Goal: Task Accomplishment & Management: Manage account settings

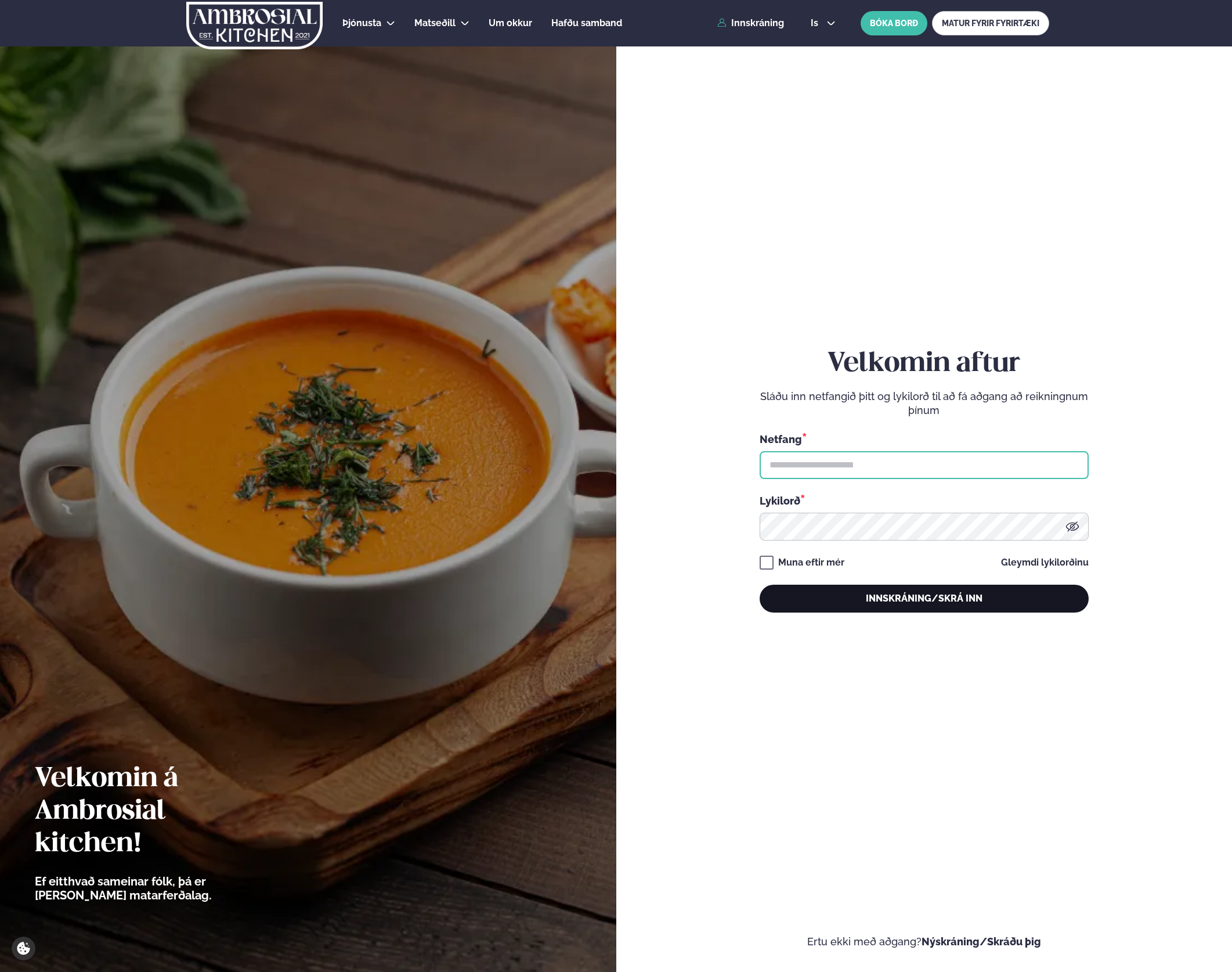
type input "**********"
click at [963, 586] on button "Innskráning/Skrá inn" at bounding box center [924, 599] width 329 height 28
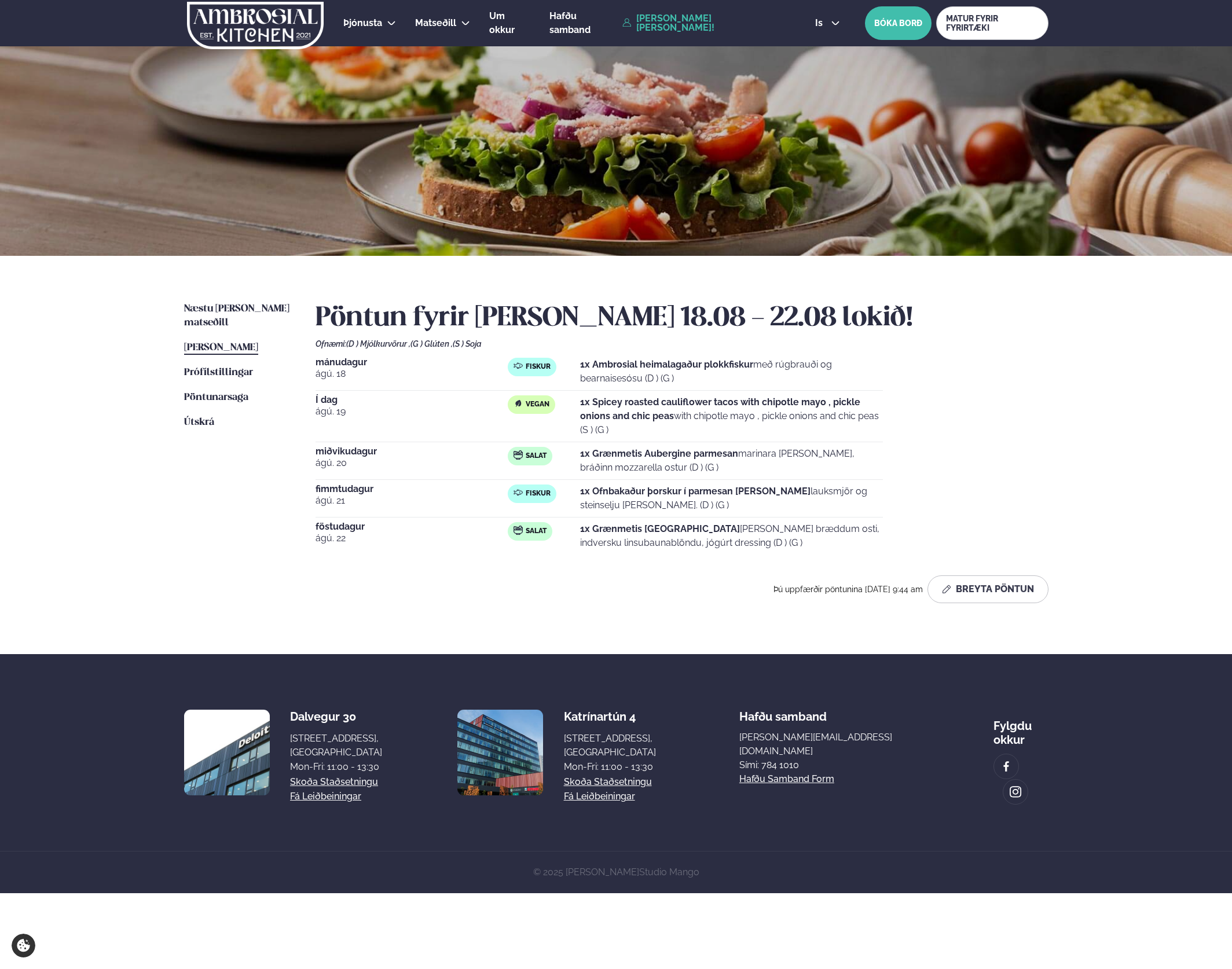
click at [213, 297] on div "Næstu [PERSON_NAME] matseðill Næsta vika [PERSON_NAME] matseðill [PERSON_NAME] …" at bounding box center [616, 455] width 934 height 398
click at [213, 303] on link "Næstu [PERSON_NAME] matseðill Næsta vika" at bounding box center [238, 316] width 108 height 28
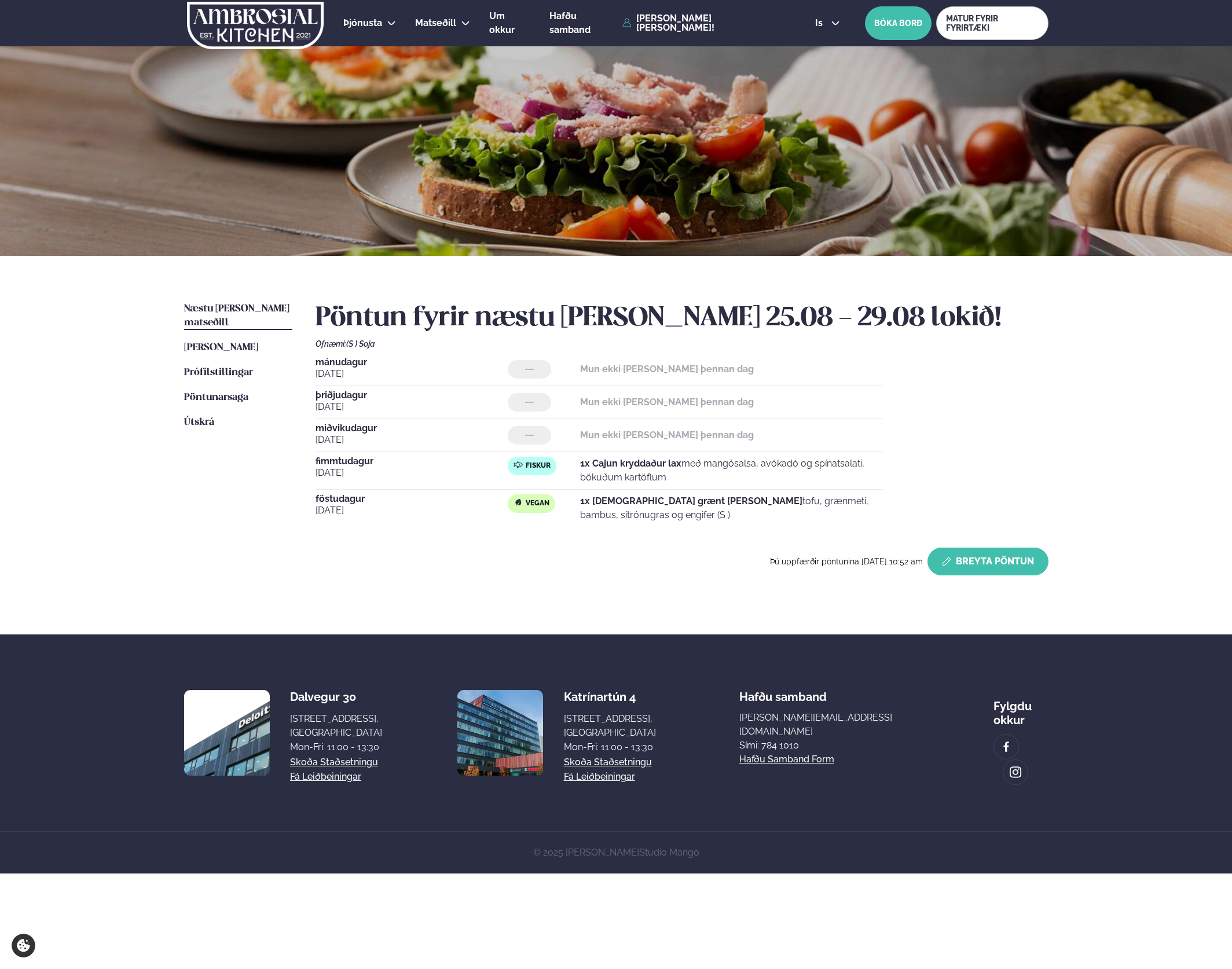
click at [1010, 555] on button "Breyta Pöntun" at bounding box center [988, 561] width 121 height 28
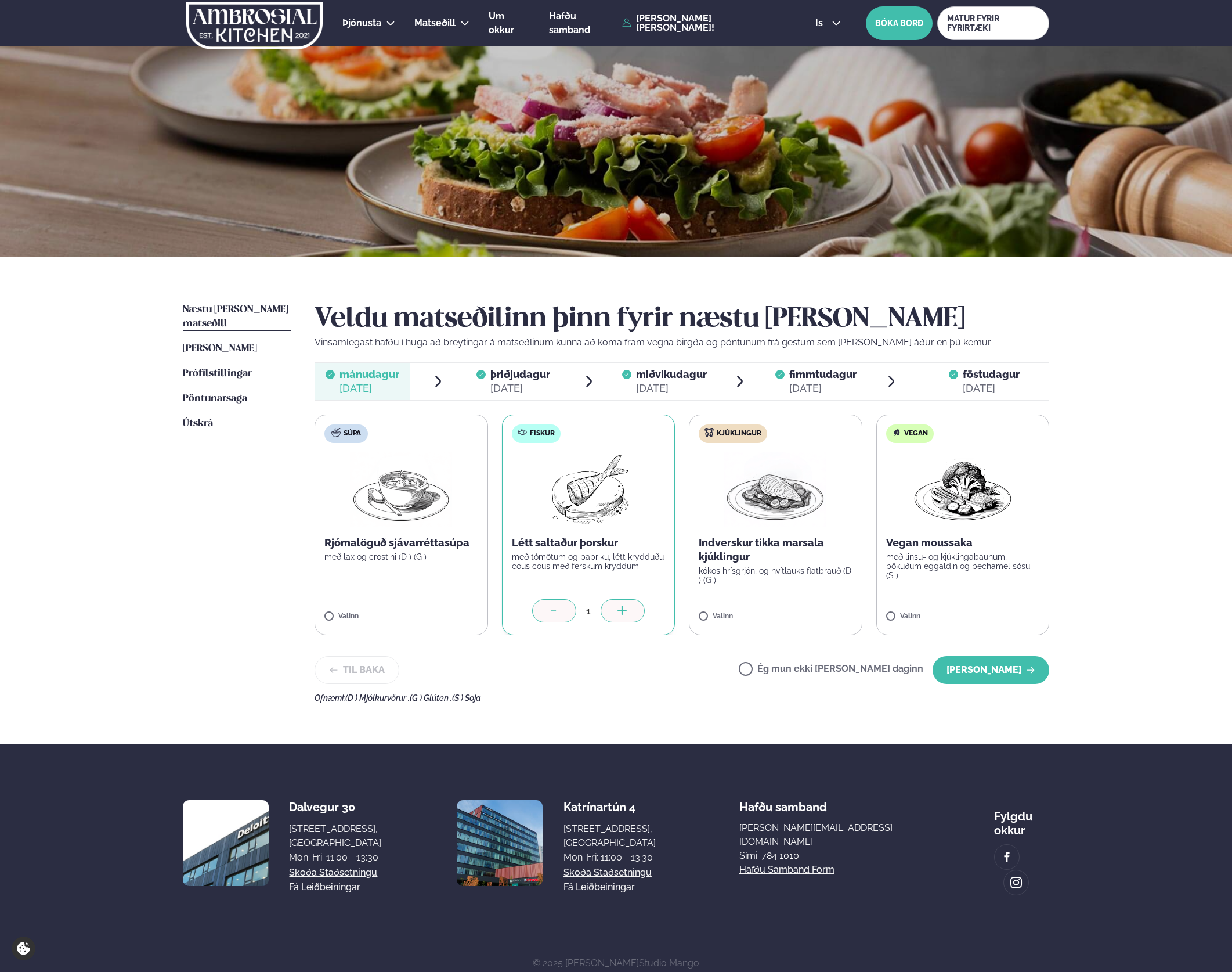
click at [542, 606] on div at bounding box center [553, 611] width 44 height 23
click at [519, 377] on span "þriðjudagur" at bounding box center [520, 373] width 60 height 12
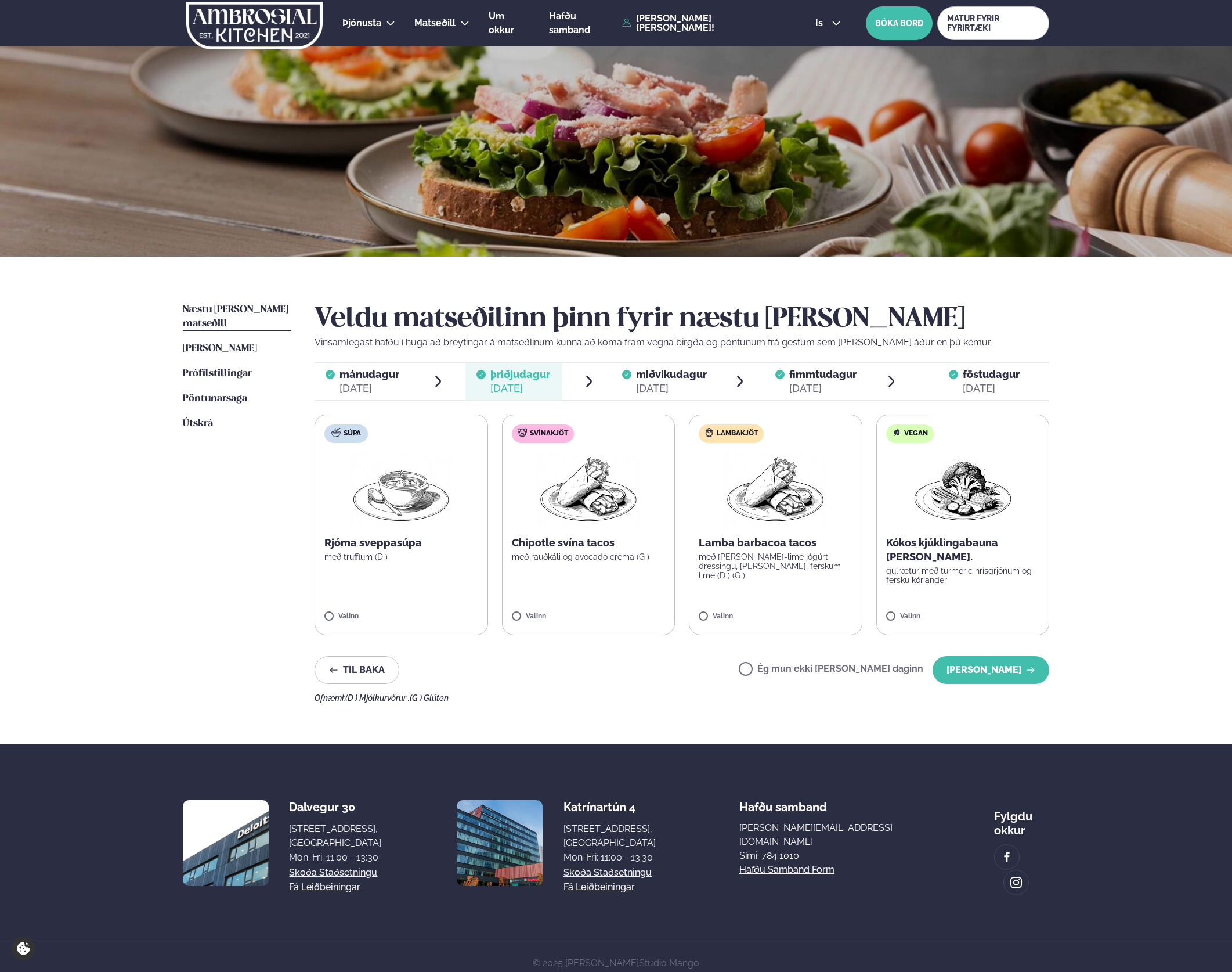
click at [668, 395] on span "miðvikudagur mið. [DATE]" at bounding box center [665, 382] width 96 height 37
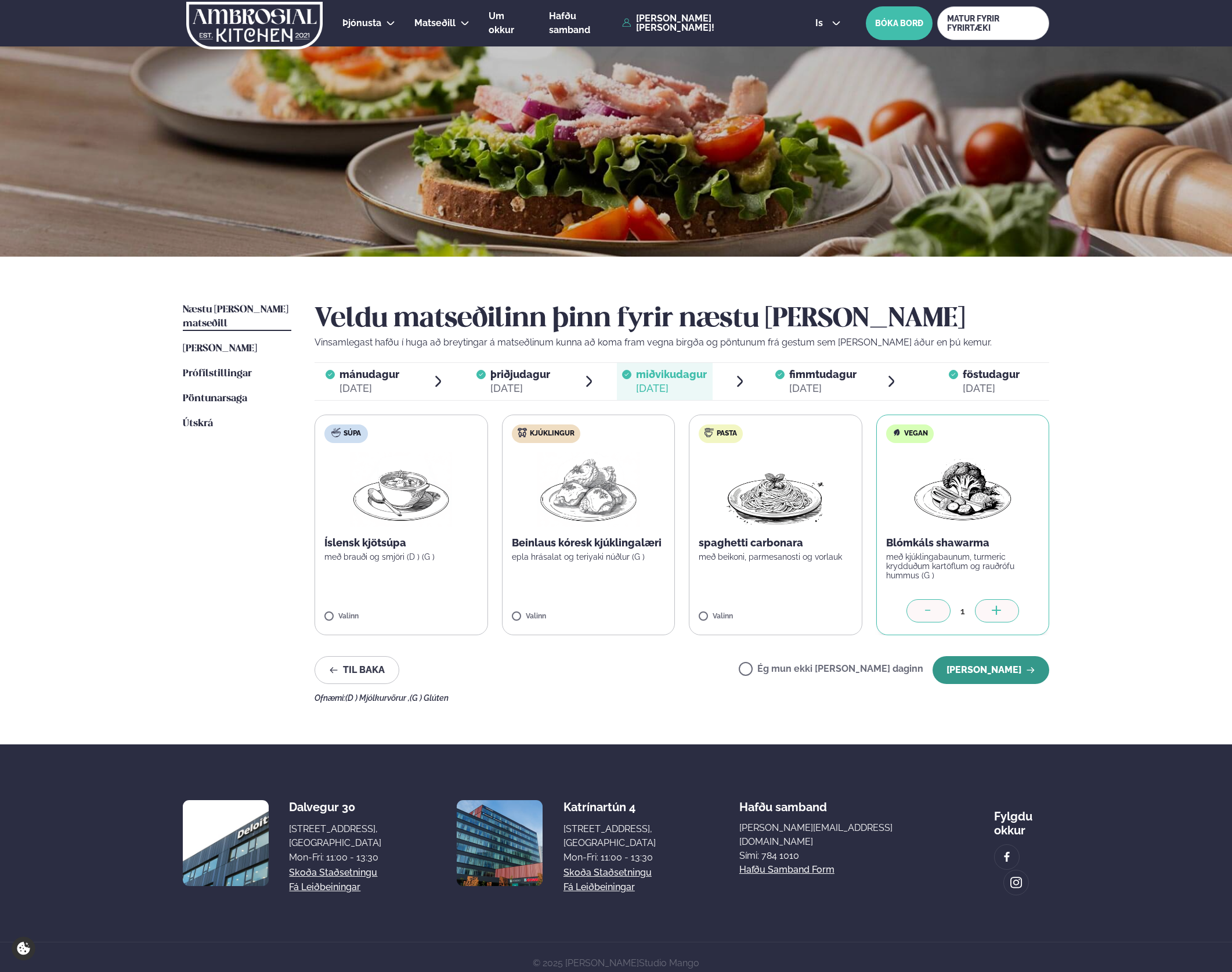
click at [1016, 674] on button "[PERSON_NAME]" at bounding box center [990, 670] width 117 height 28
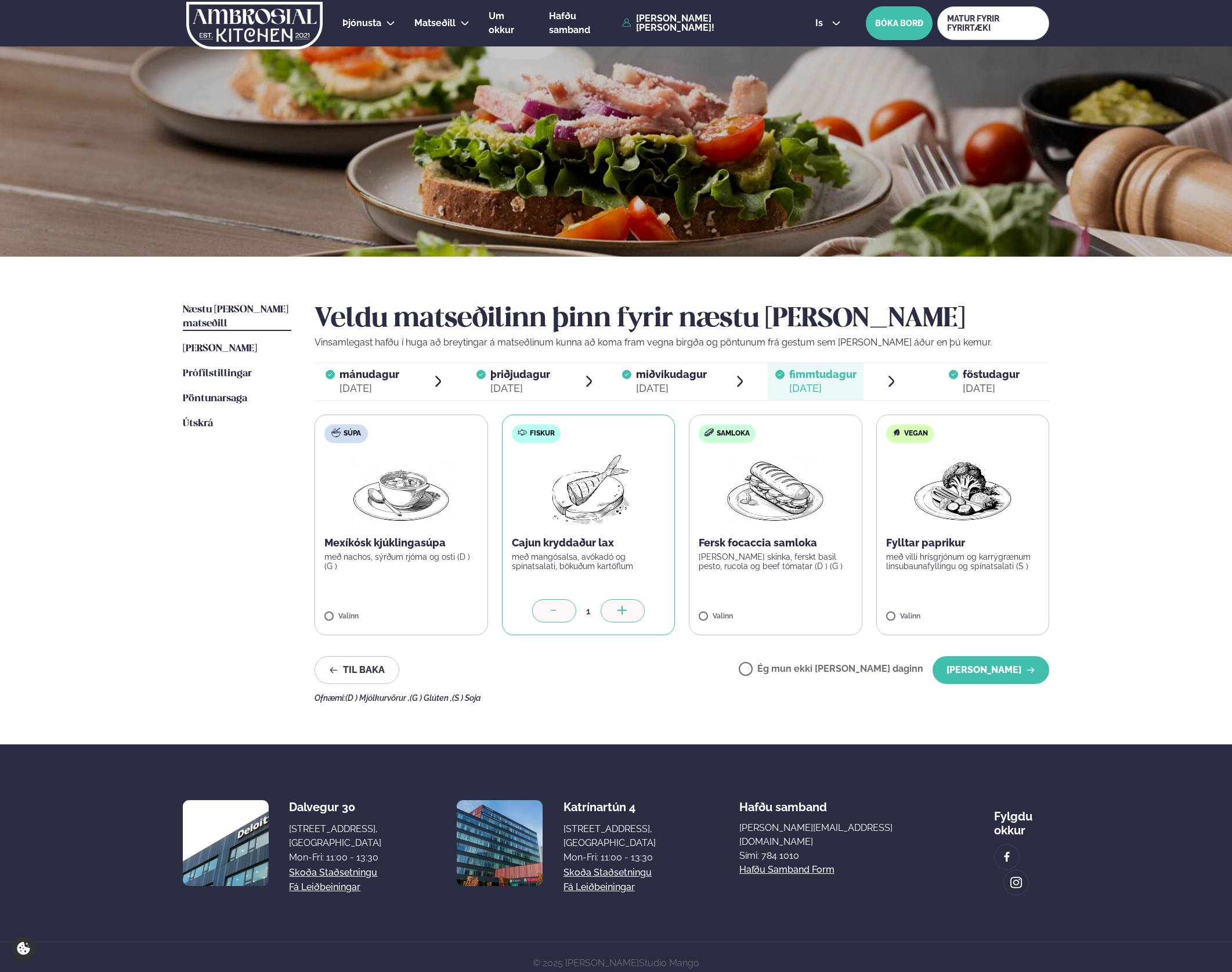
click at [650, 387] on div "[DATE]" at bounding box center [672, 388] width 71 height 14
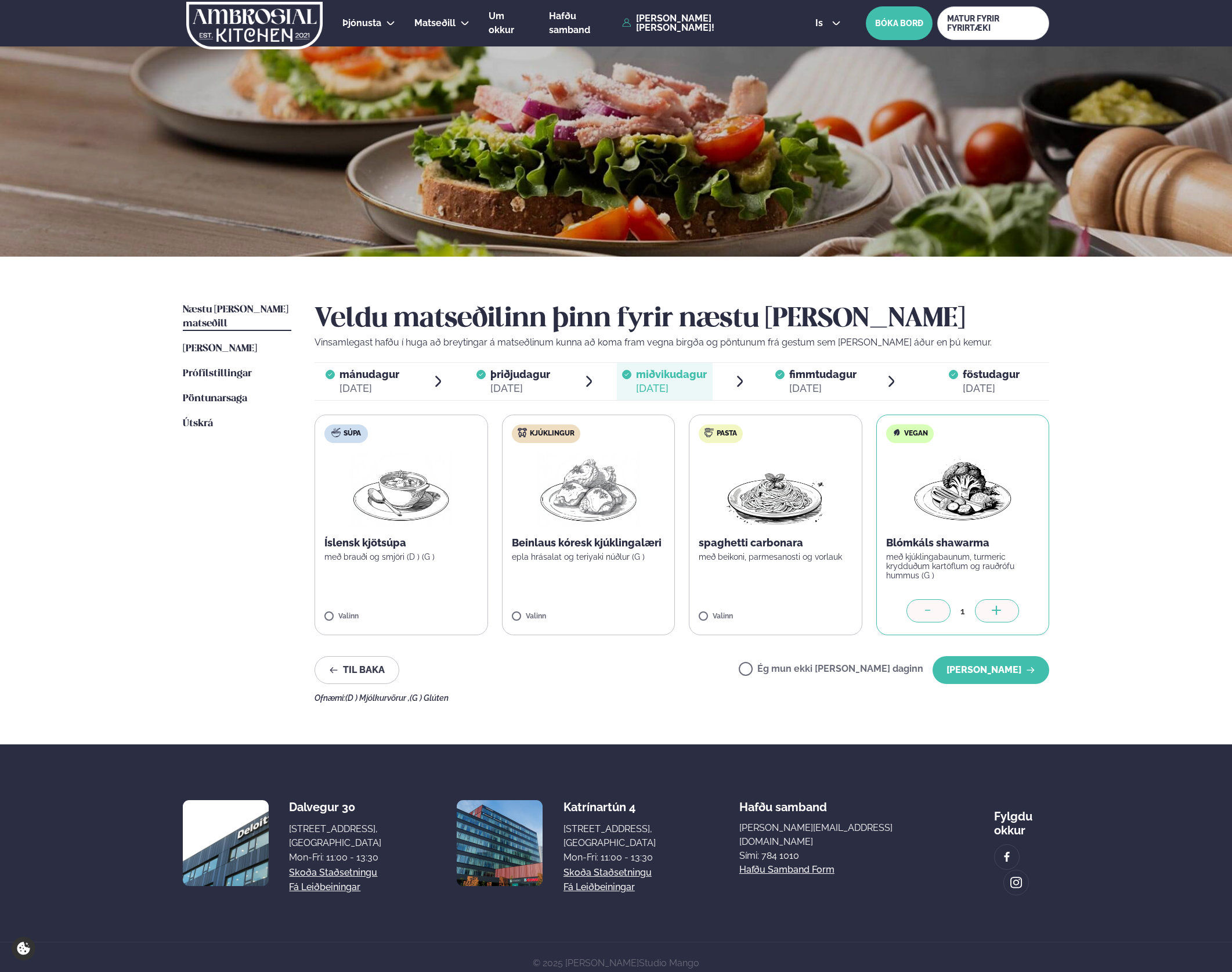
click at [581, 387] on li "þriðjudagur þri. [DATE]" at bounding box center [531, 382] width 131 height 37
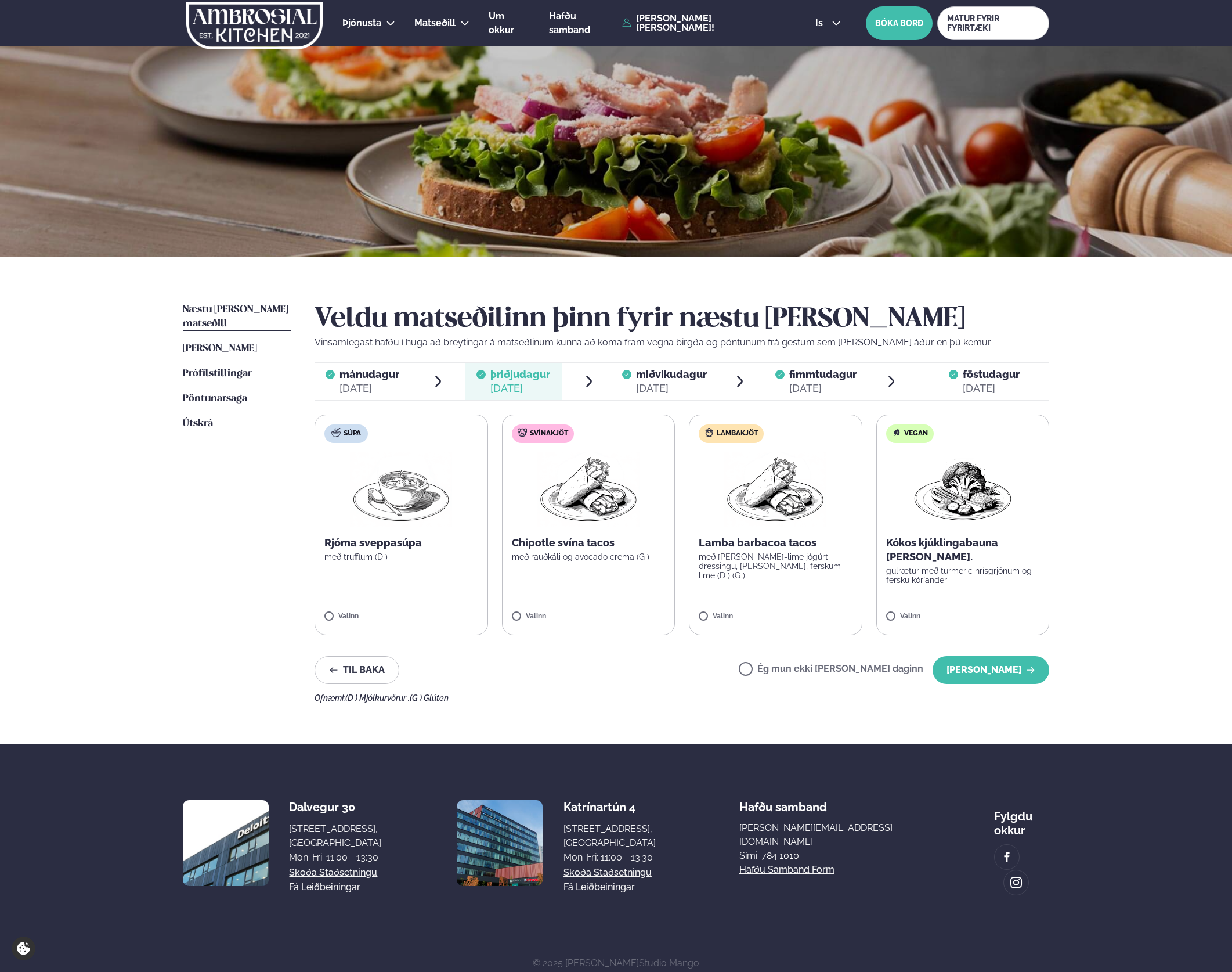
click at [899, 624] on div "Valinn" at bounding box center [963, 619] width 154 height 13
click at [1000, 670] on button "[PERSON_NAME]" at bounding box center [990, 670] width 117 height 28
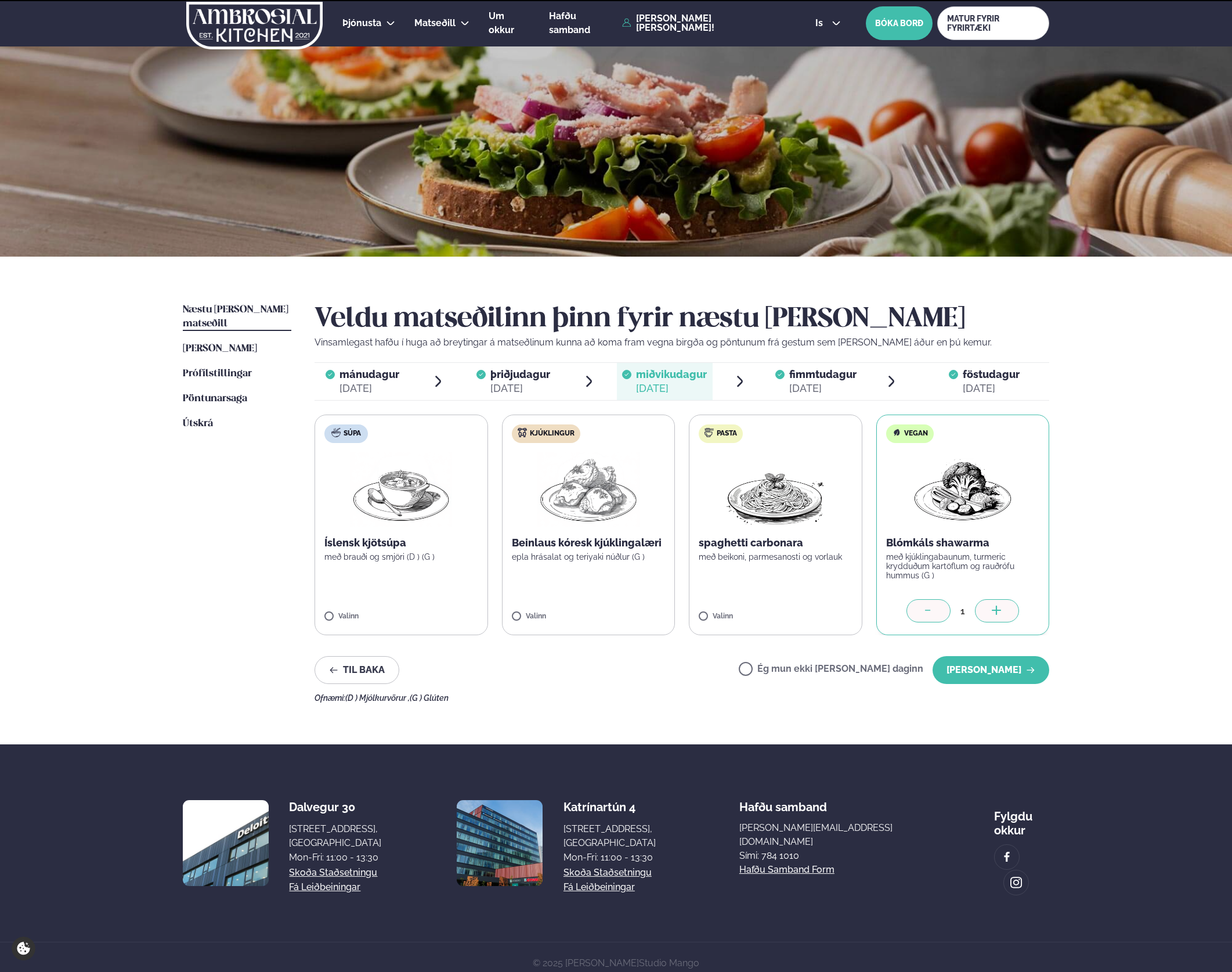
click at [645, 376] on span "miðvikudagur" at bounding box center [672, 373] width 71 height 12
click at [756, 380] on ul "mánudagur mán. [DATE] þriðjudagur þri. [DATE] miðvikudagur mið. [DATE] fimmtuda…" at bounding box center [681, 382] width 735 height 37
click at [834, 401] on div "Veldu matseðilinn þinn fyrir næstu [PERSON_NAME] Vinsamlegast hafðu í huga að b…" at bounding box center [681, 503] width 735 height 400
click at [838, 394] on div "[DATE]" at bounding box center [823, 388] width 67 height 14
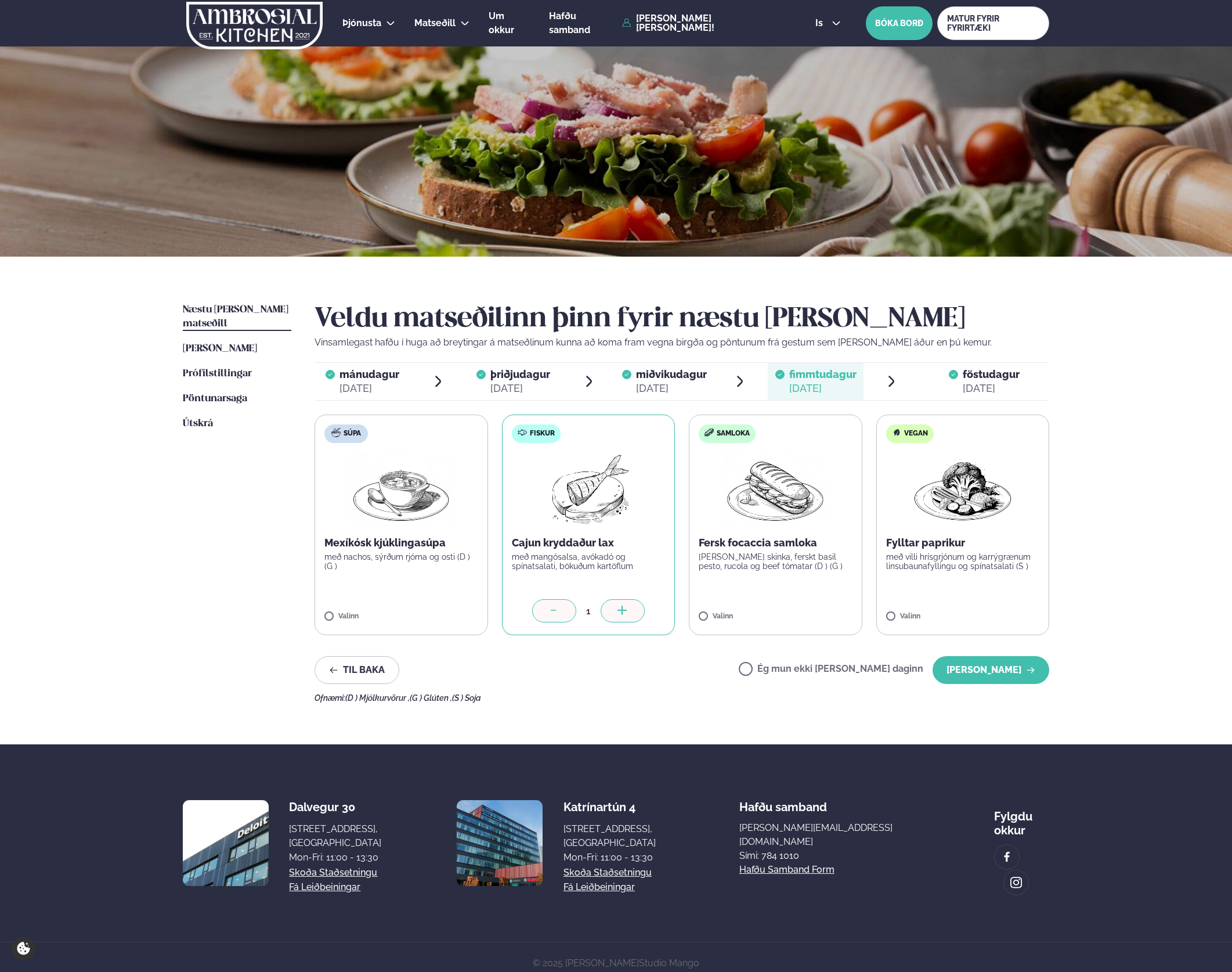
click at [975, 370] on span "föstudagur" at bounding box center [991, 373] width 57 height 12
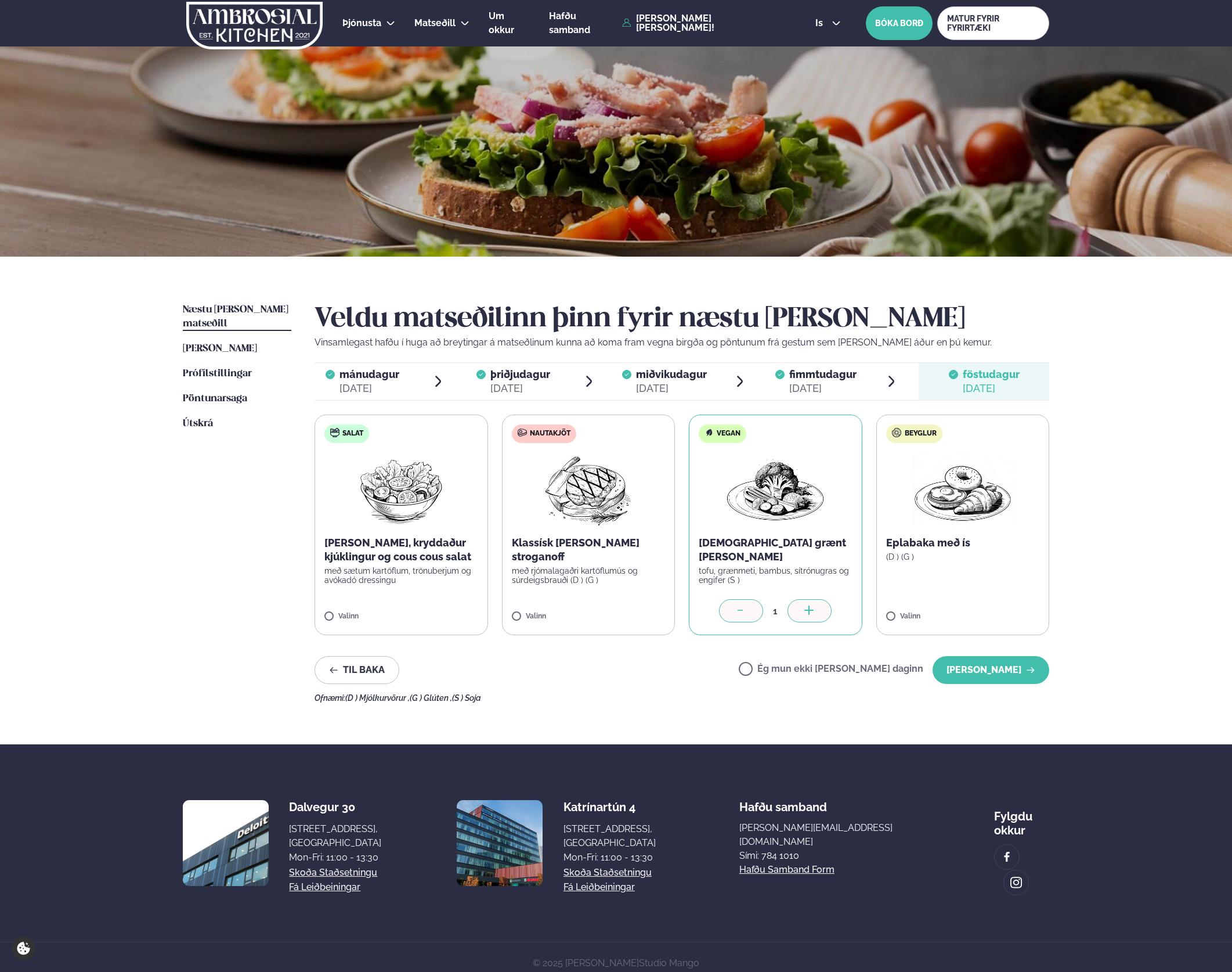
click at [645, 363] on span "miðvikudagur mið. [DATE]" at bounding box center [665, 382] width 96 height 37
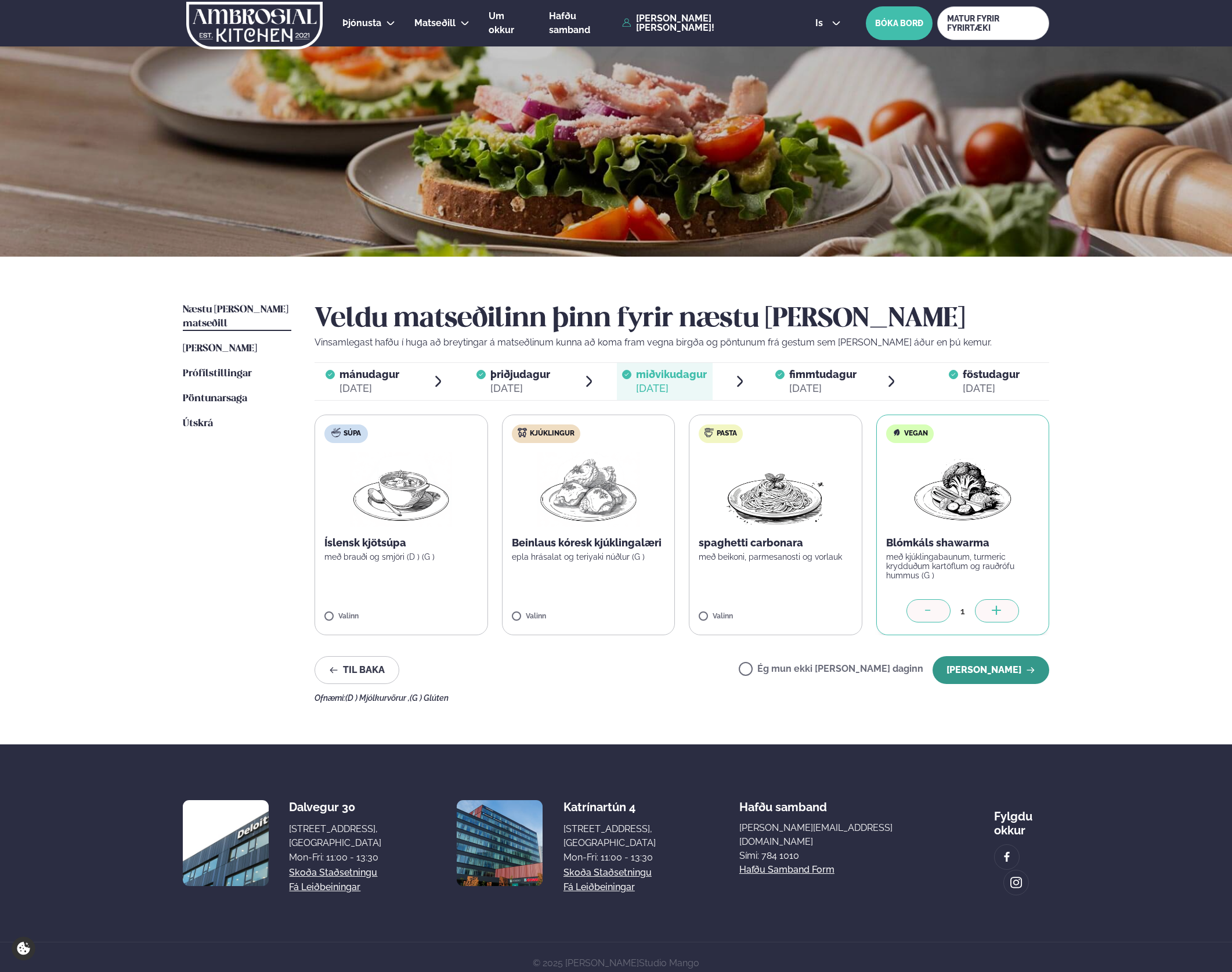
click at [971, 661] on button "[PERSON_NAME]" at bounding box center [990, 670] width 117 height 28
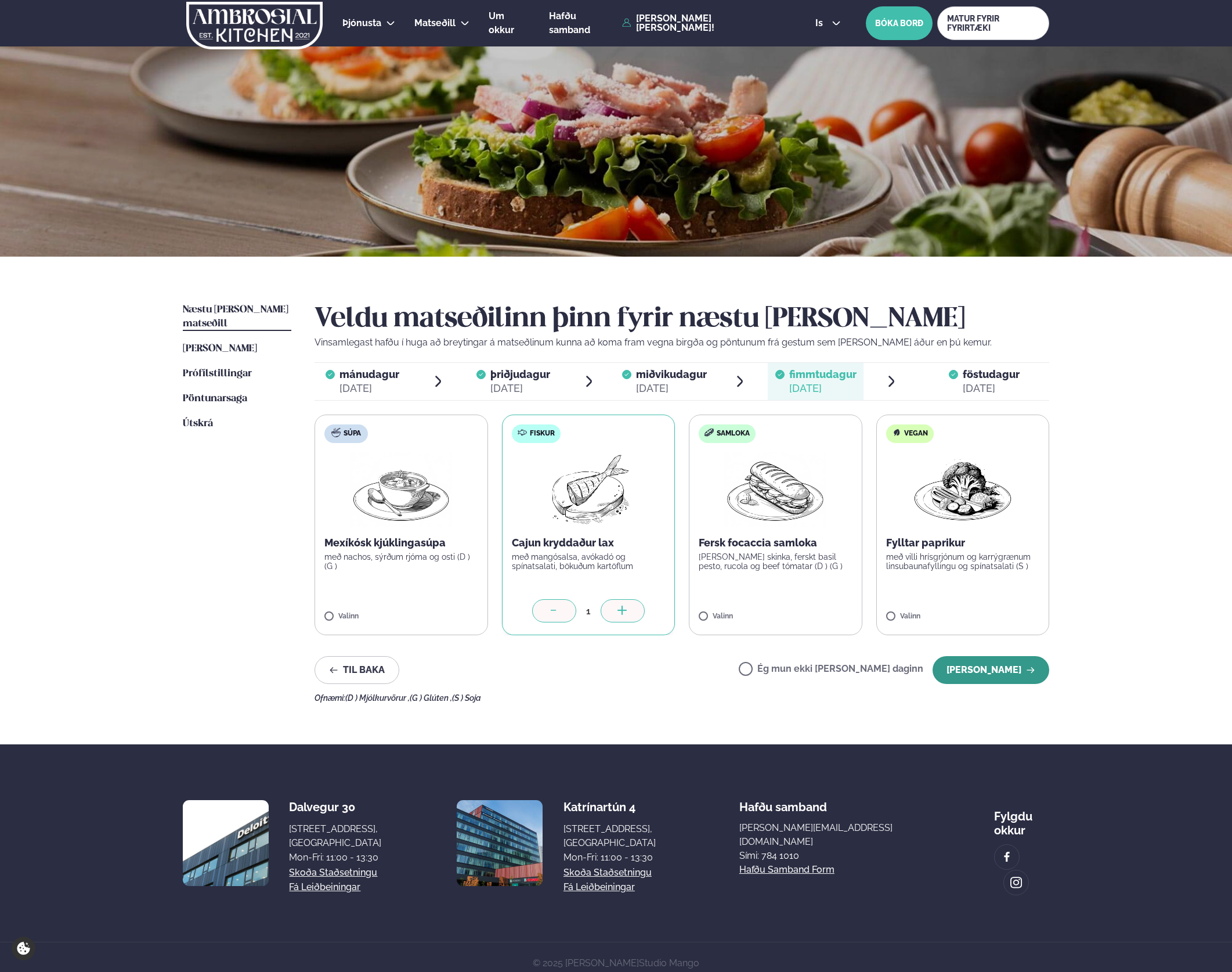
click at [1006, 664] on button "[PERSON_NAME]" at bounding box center [990, 670] width 117 height 28
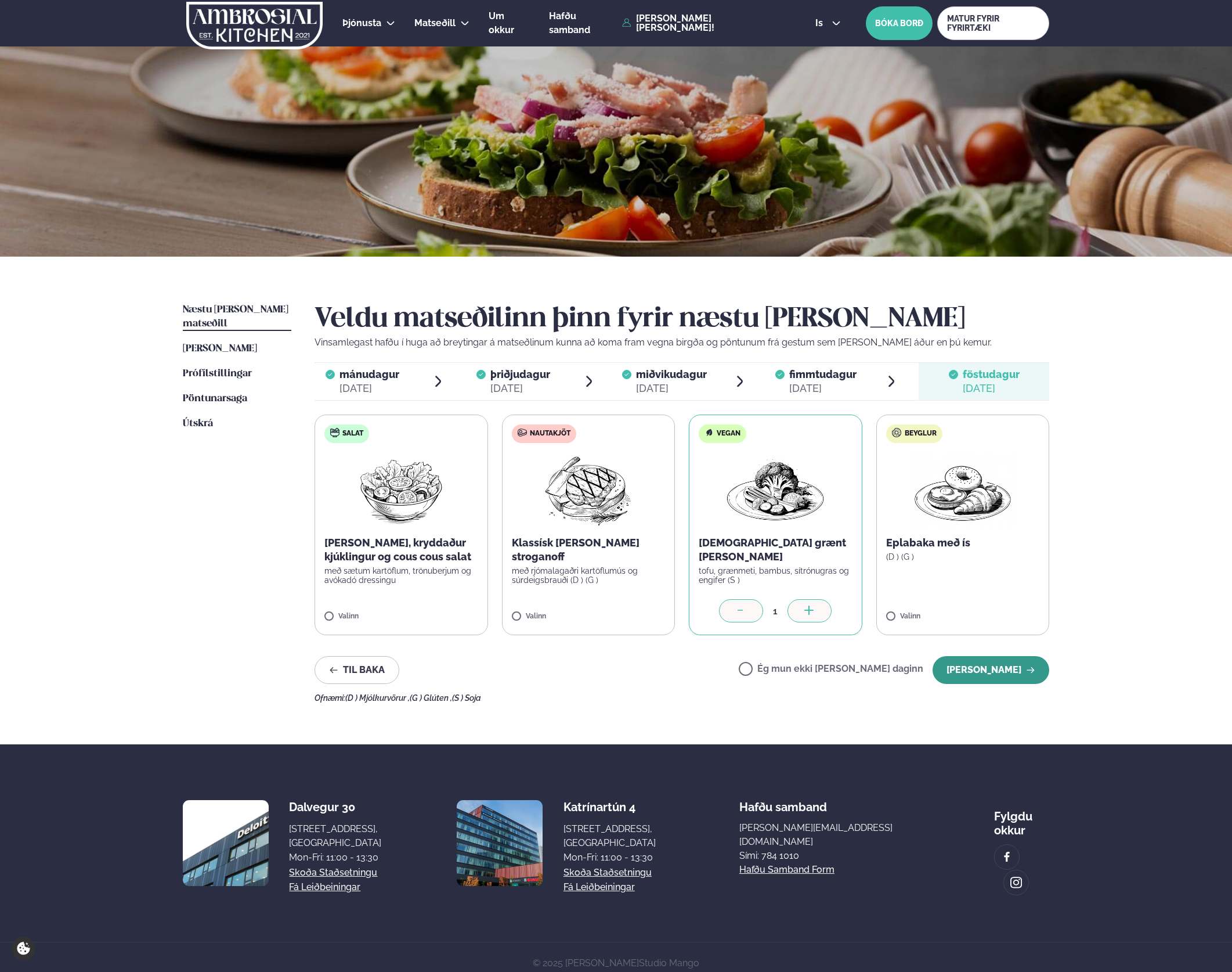
click at [1000, 656] on button "[PERSON_NAME]" at bounding box center [990, 670] width 117 height 28
